Goal: Navigation & Orientation: Go to known website

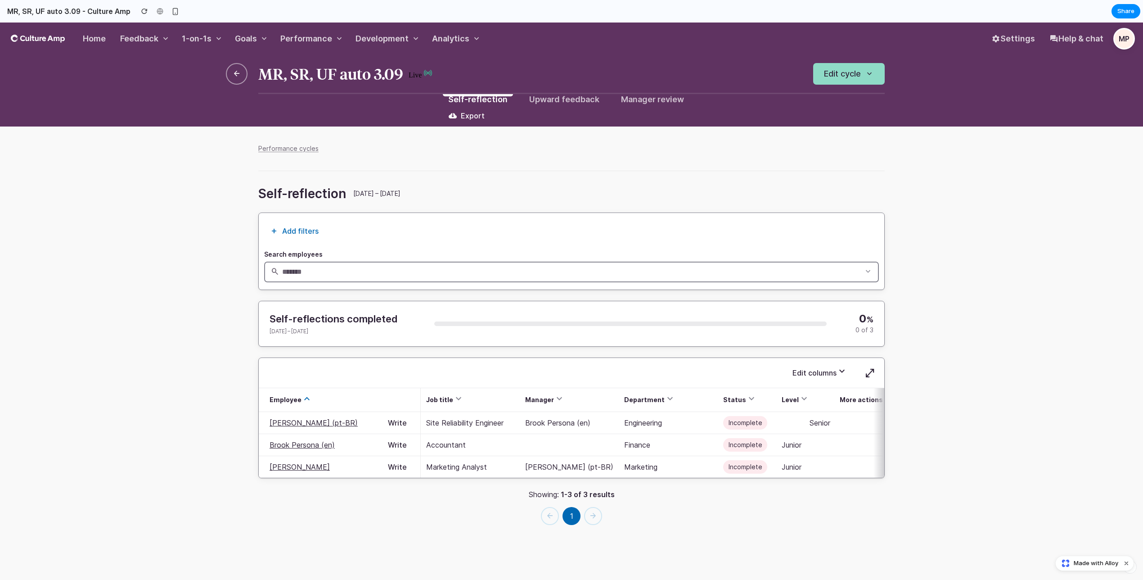
click at [620, 151] on ul "Performance cycles" at bounding box center [571, 148] width 627 height 8
